Goal: Task Accomplishment & Management: Use online tool/utility

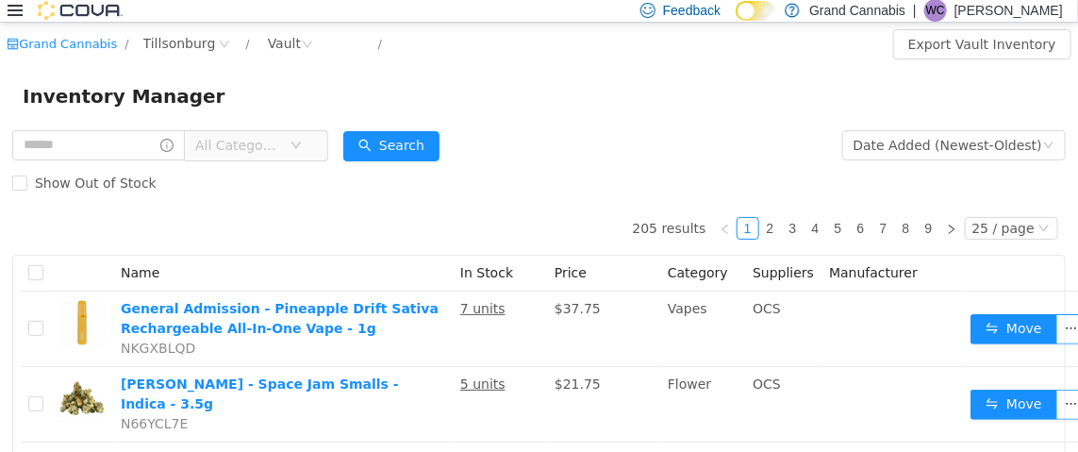
click at [290, 137] on span "All Categories" at bounding box center [242, 144] width 94 height 28
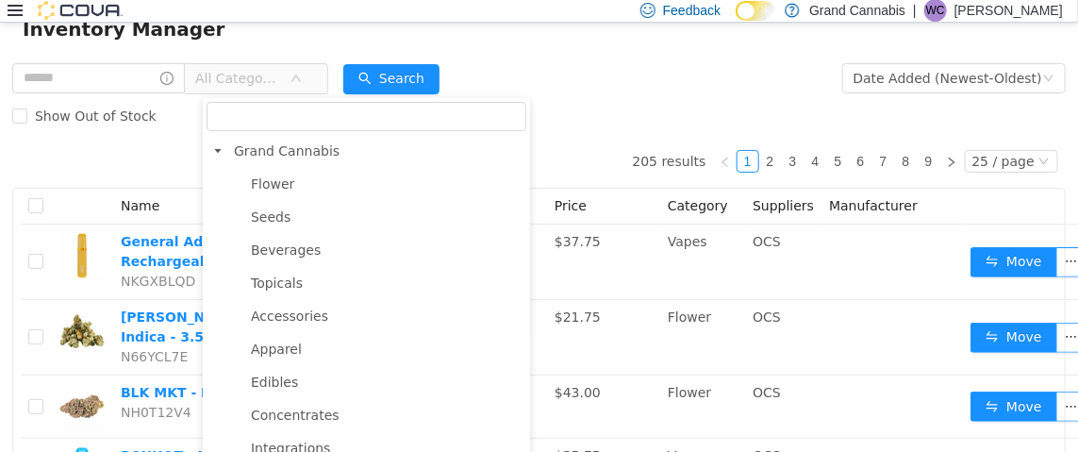
scroll to position [93, 0]
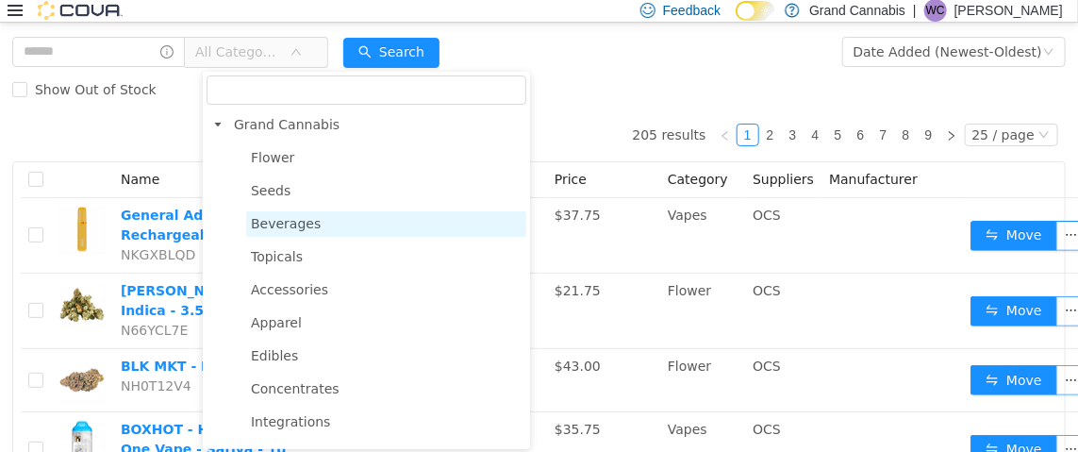
click at [285, 219] on span "Beverages" at bounding box center [286, 222] width 70 height 15
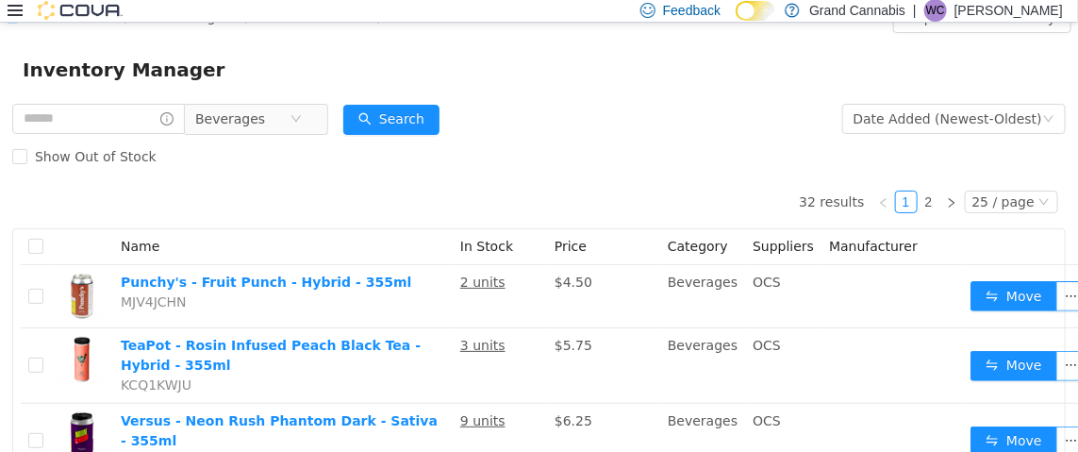
scroll to position [0, 0]
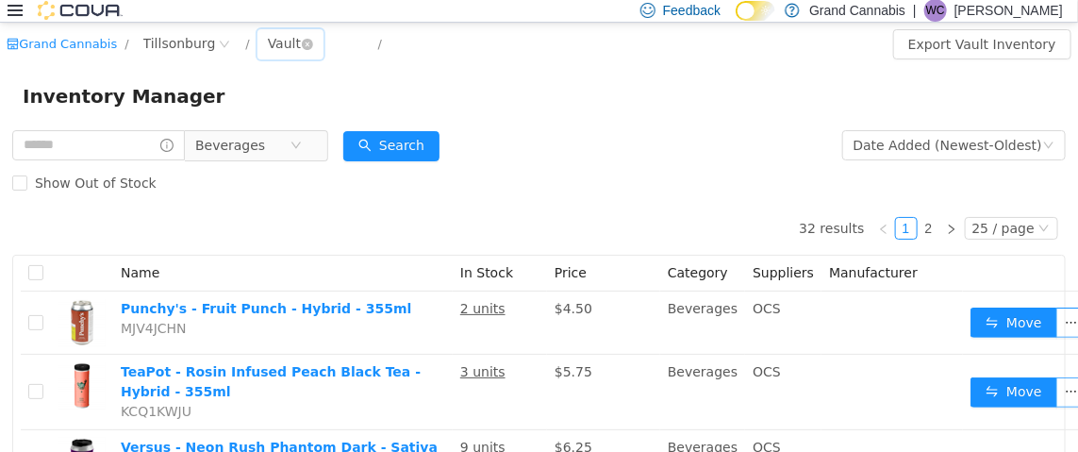
click at [275, 43] on div "Vault" at bounding box center [284, 42] width 33 height 28
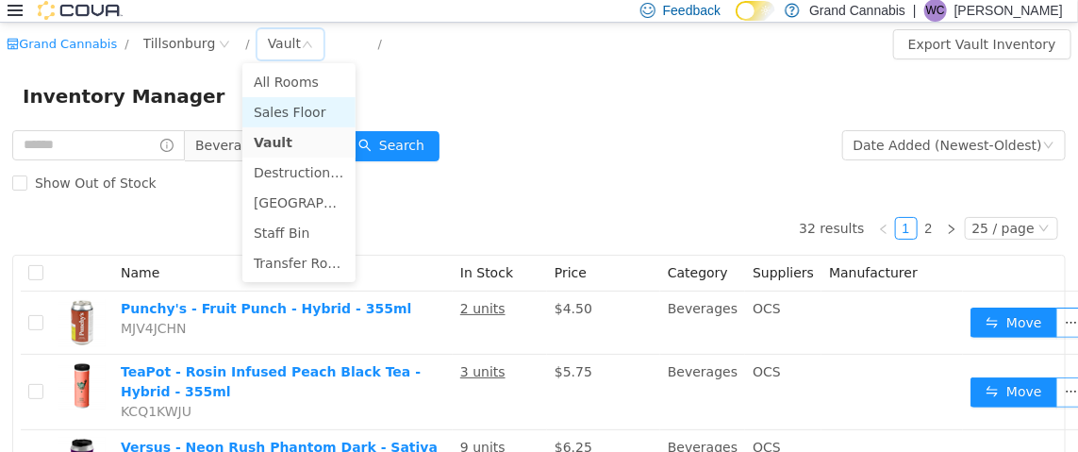
click at [275, 118] on li "Sales Floor" at bounding box center [298, 111] width 113 height 30
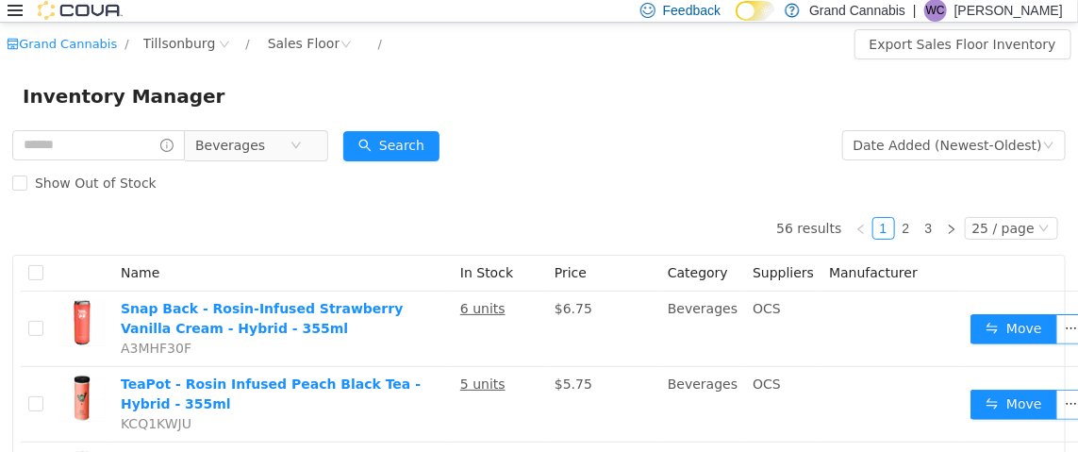
click at [286, 104] on div "Inventory Manager" at bounding box center [539, 95] width 1033 height 30
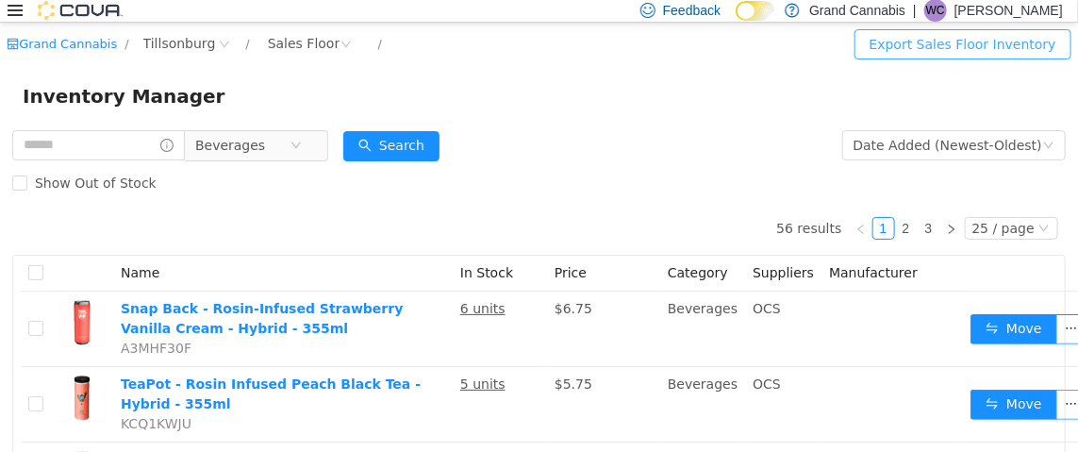
click at [1012, 50] on button "Export Sales Floor Inventory" at bounding box center [963, 43] width 217 height 30
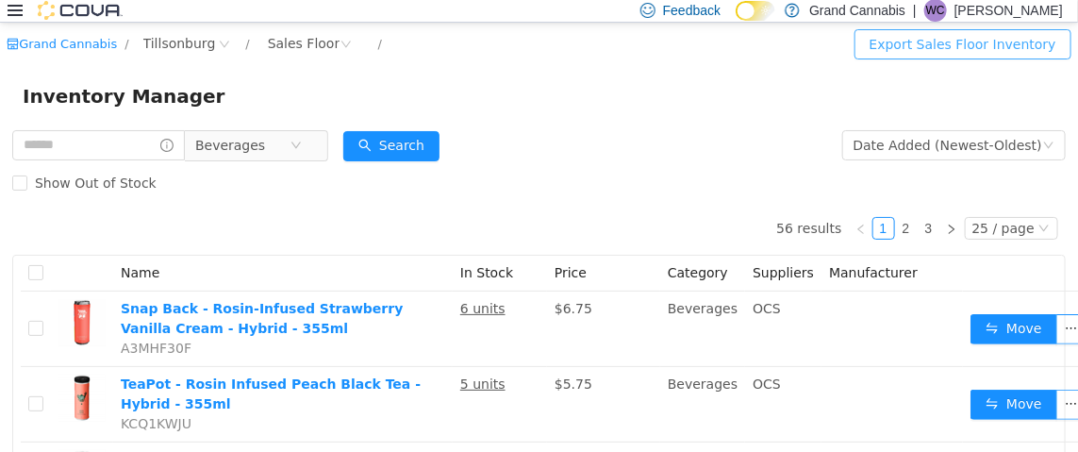
click at [927, 36] on button "Export Sales Floor Inventory" at bounding box center [963, 43] width 217 height 30
click at [950, 40] on button "Export Sales Floor Inventory" at bounding box center [963, 43] width 217 height 30
